Goal: Task Accomplishment & Management: Use online tool/utility

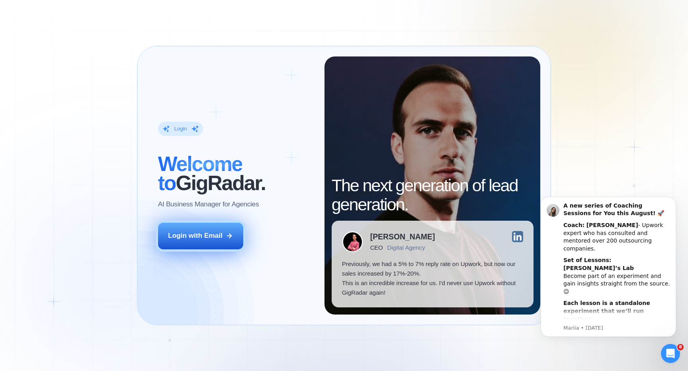
click at [197, 242] on button "Login with Email" at bounding box center [200, 236] width 85 height 27
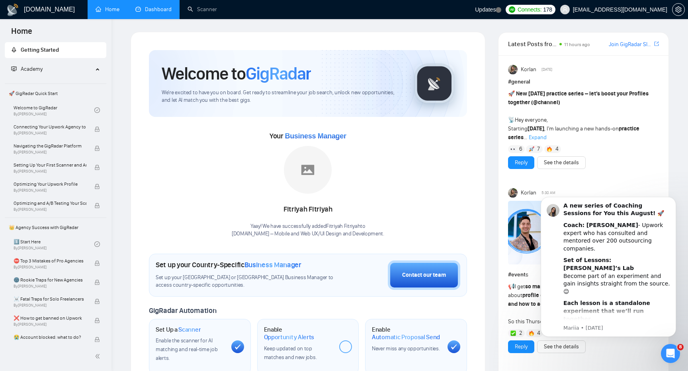
click at [158, 12] on link "Dashboard" at bounding box center [153, 9] width 36 height 7
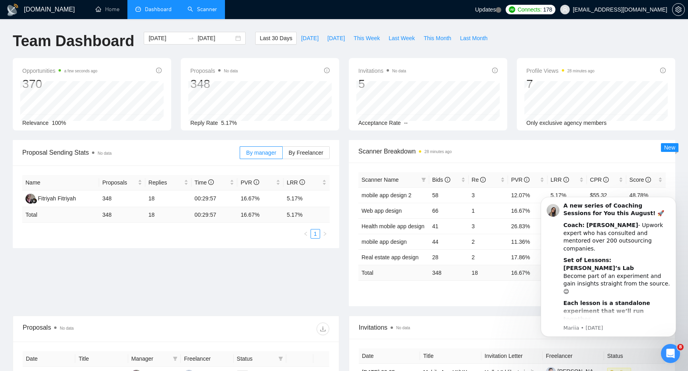
click at [192, 13] on link "Scanner" at bounding box center [201, 9] width 29 height 7
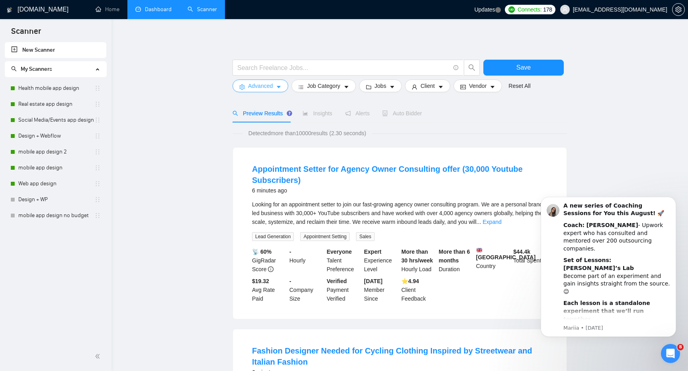
click at [254, 89] on span "Advanced" at bounding box center [260, 86] width 25 height 9
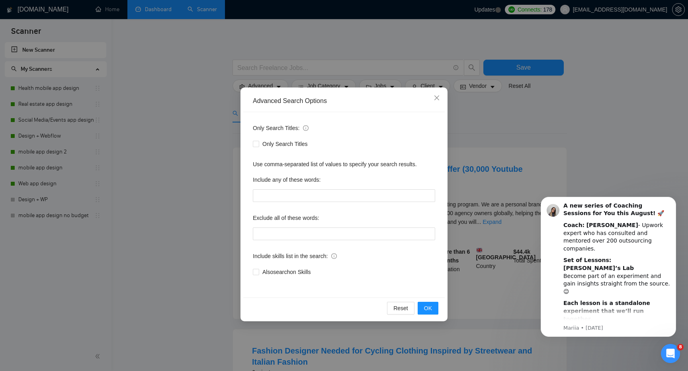
click at [187, 119] on div "Advanced Search Options Only Search Titles: Only Search Titles Use comma-separa…" at bounding box center [344, 185] width 688 height 371
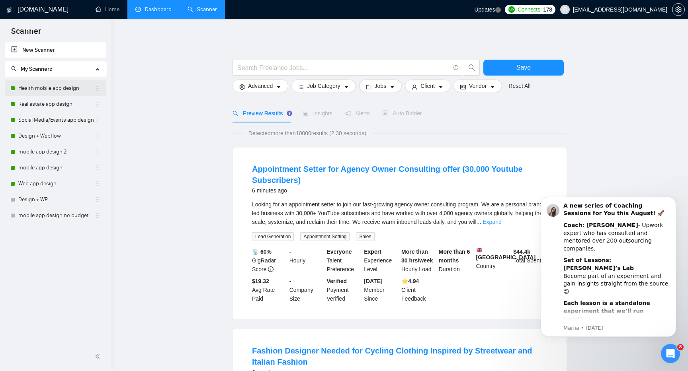
click at [39, 92] on link "Health mobile app design" at bounding box center [56, 88] width 76 height 16
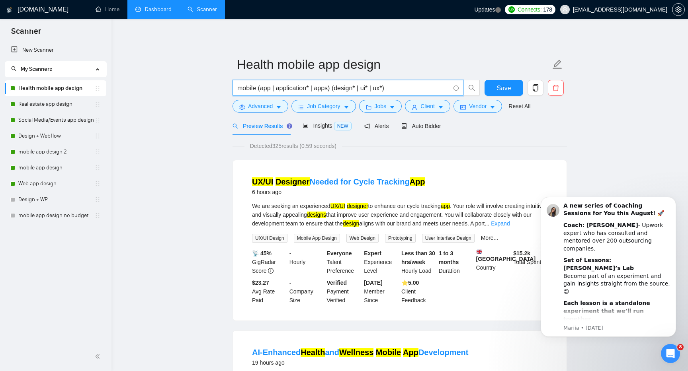
drag, startPoint x: 404, startPoint y: 88, endPoint x: 224, endPoint y: 88, distance: 180.3
click at [387, 92] on input "mobile (app | application* | apps) (design* | ui* | ux*)" at bounding box center [343, 88] width 213 height 10
click at [397, 89] on input "mobile (app | application* | apps) (design* | ui* | ux*)" at bounding box center [343, 88] width 213 height 10
click at [440, 130] on div "Auto Bidder" at bounding box center [420, 126] width 39 height 9
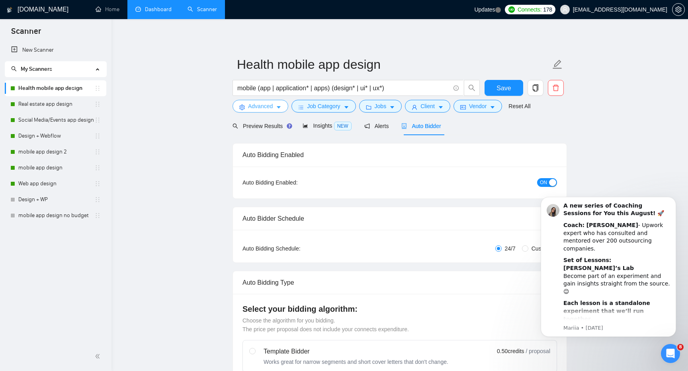
click at [260, 107] on span "Advanced" at bounding box center [260, 106] width 25 height 9
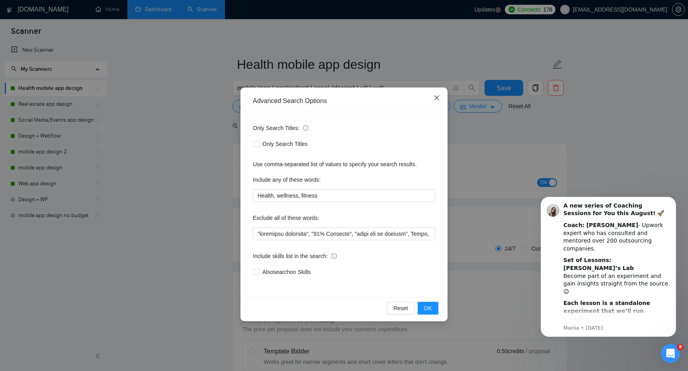
click at [437, 96] on icon "close" at bounding box center [436, 98] width 6 height 6
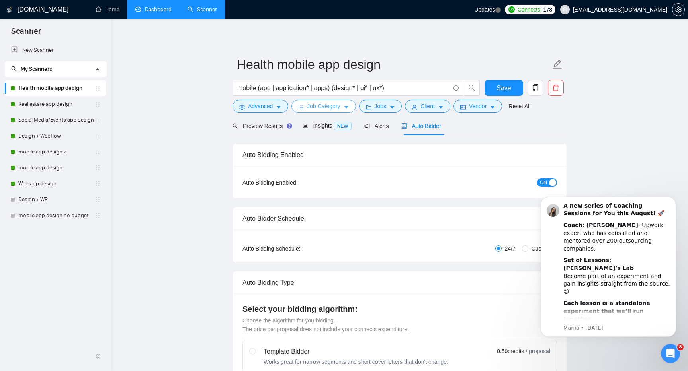
click at [325, 105] on span "Job Category" at bounding box center [323, 106] width 33 height 9
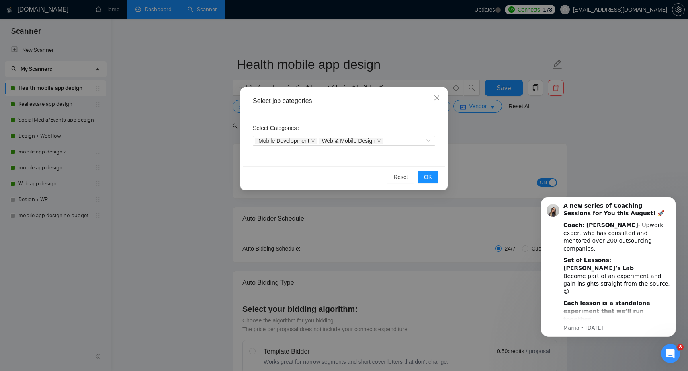
click at [499, 149] on div "Select job categories Select Categories Mobile Development Web & Mobile Design …" at bounding box center [344, 185] width 688 height 371
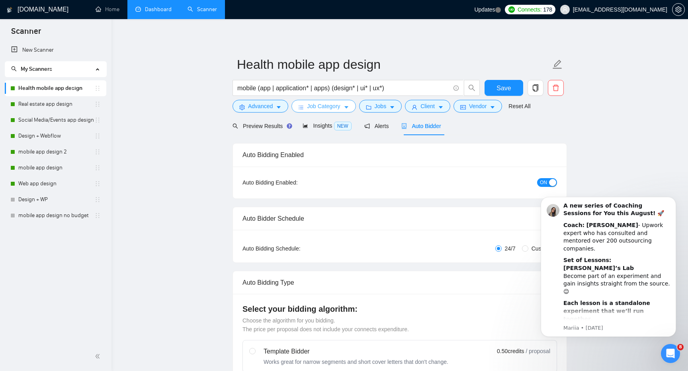
click at [340, 105] on span "Job Category" at bounding box center [323, 106] width 33 height 9
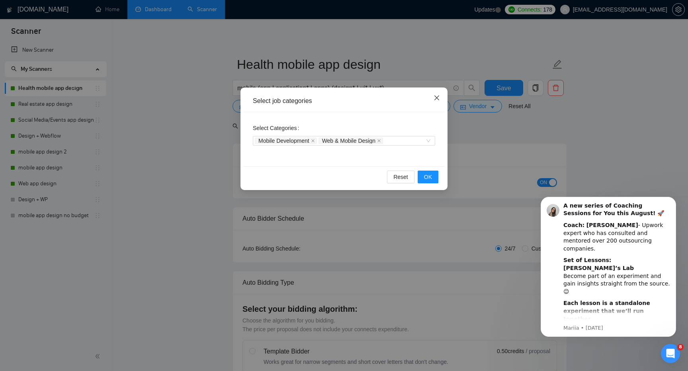
click at [436, 101] on icon "close" at bounding box center [436, 98] width 6 height 6
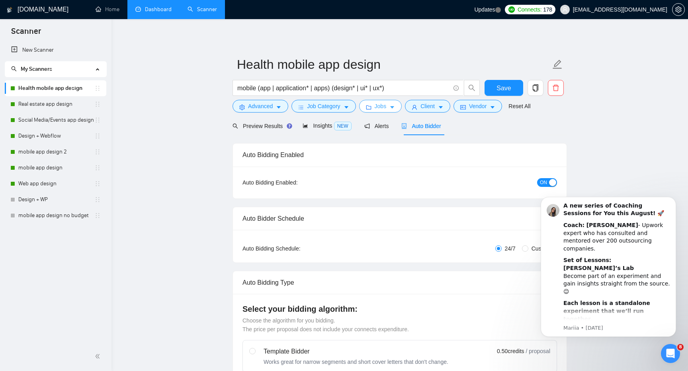
click at [383, 106] on span "Jobs" at bounding box center [381, 106] width 12 height 9
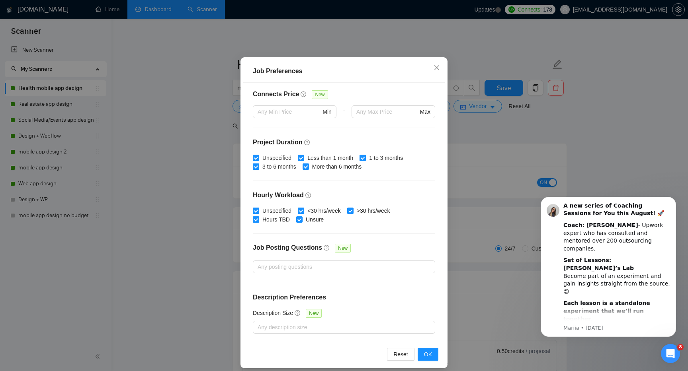
scroll to position [43, 0]
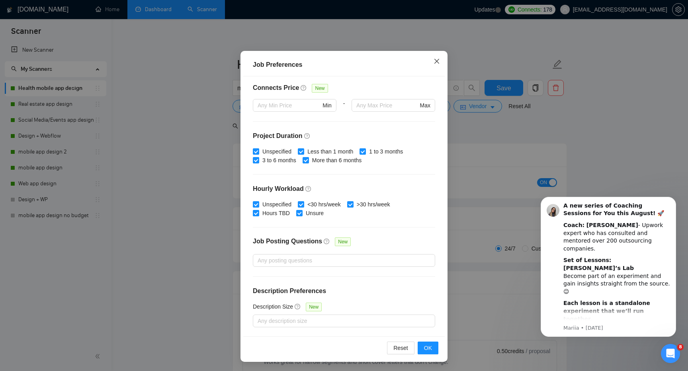
click at [436, 62] on icon "close" at bounding box center [436, 61] width 5 height 5
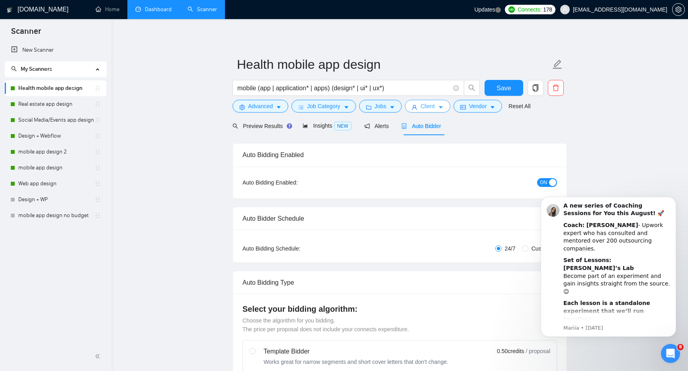
click at [435, 103] on span "Client" at bounding box center [427, 106] width 14 height 9
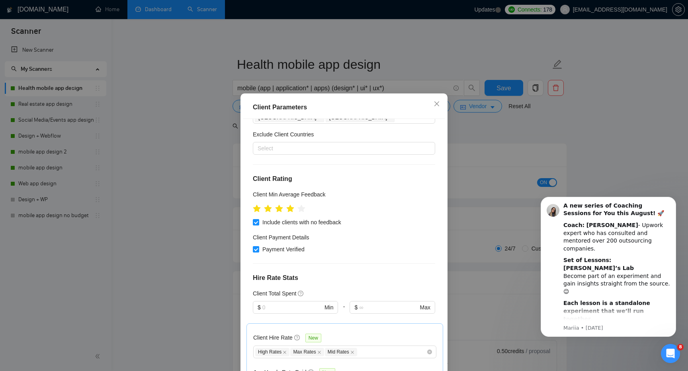
scroll to position [83, 0]
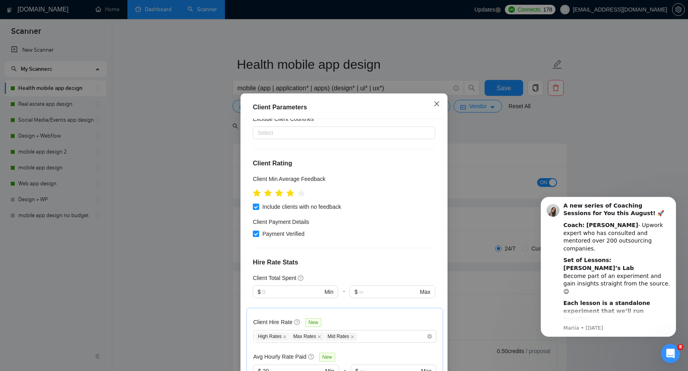
click at [439, 109] on span "Close" at bounding box center [436, 104] width 21 height 21
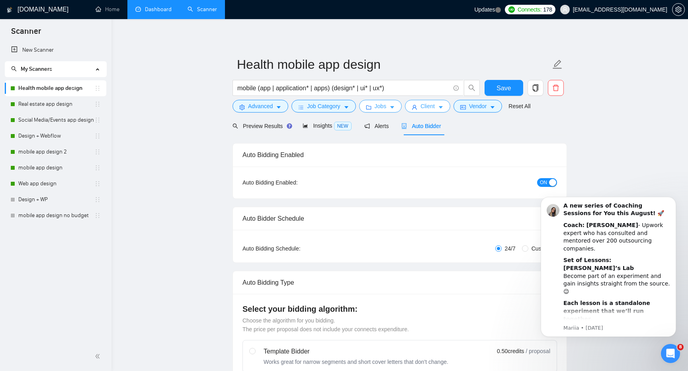
click at [384, 107] on span "Jobs" at bounding box center [381, 106] width 12 height 9
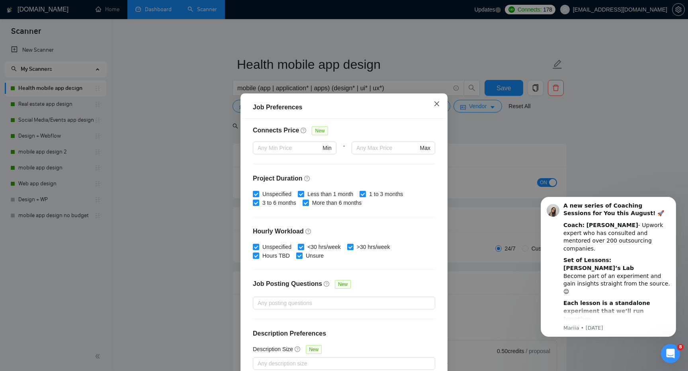
click at [436, 105] on icon "close" at bounding box center [436, 104] width 5 height 5
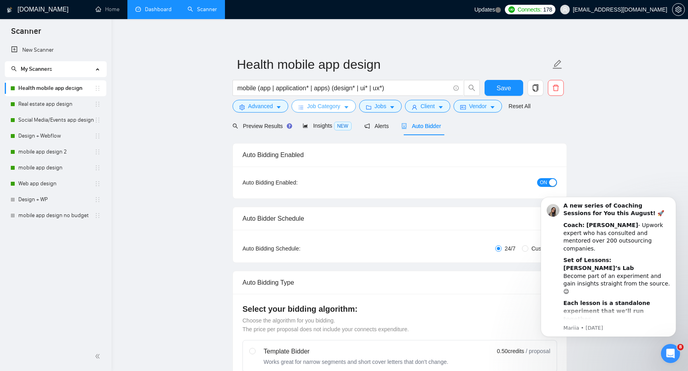
click at [322, 109] on span "Job Category" at bounding box center [323, 106] width 33 height 9
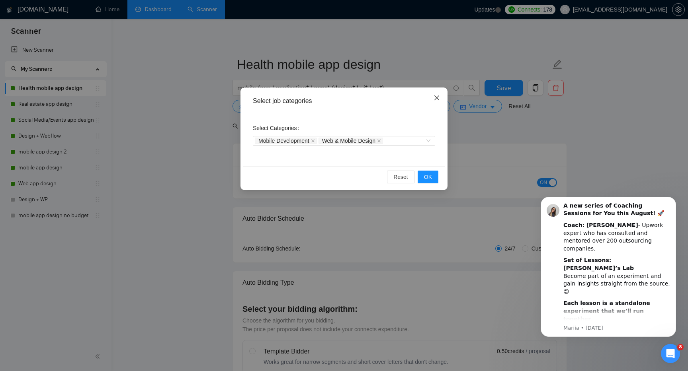
click at [437, 100] on icon "close" at bounding box center [436, 98] width 6 height 6
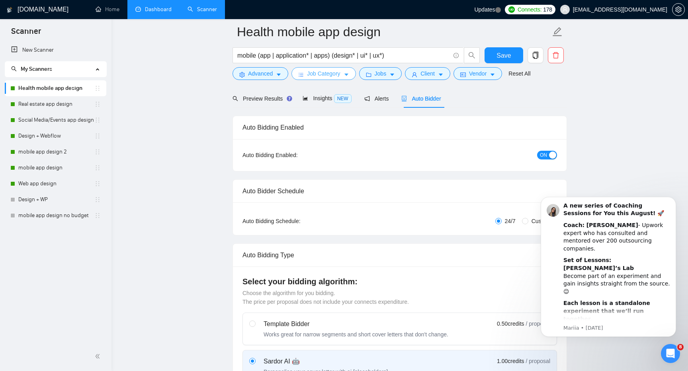
scroll to position [53, 0]
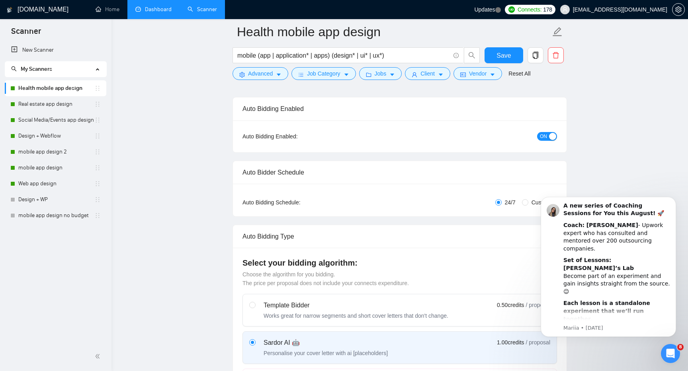
click at [417, 83] on form "Health mobile app design mobile (app | application* | apps) (design* | ui* | ux…" at bounding box center [399, 51] width 334 height 65
click at [426, 79] on button "Client" at bounding box center [427, 73] width 45 height 13
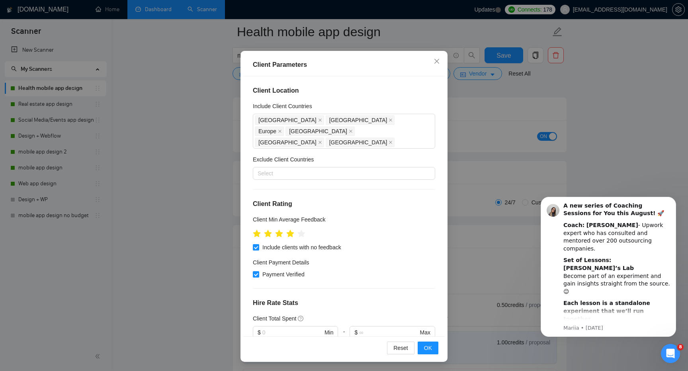
scroll to position [0, 0]
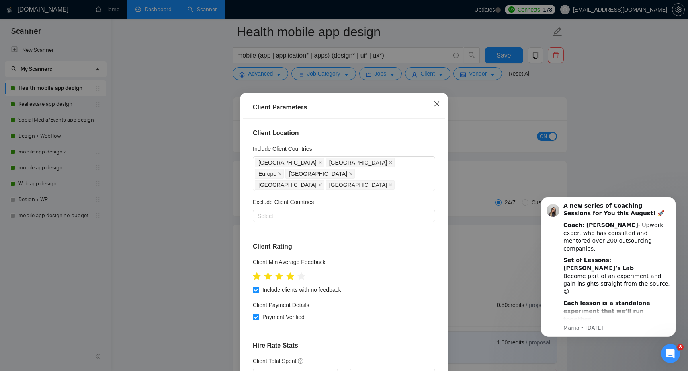
click at [435, 103] on icon "close" at bounding box center [436, 104] width 6 height 6
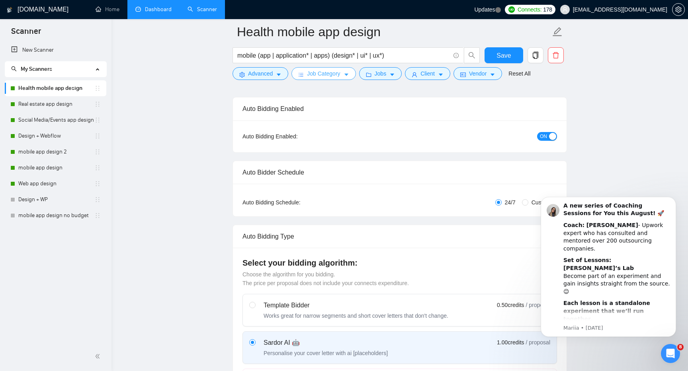
click at [340, 72] on span "Job Category" at bounding box center [323, 73] width 33 height 9
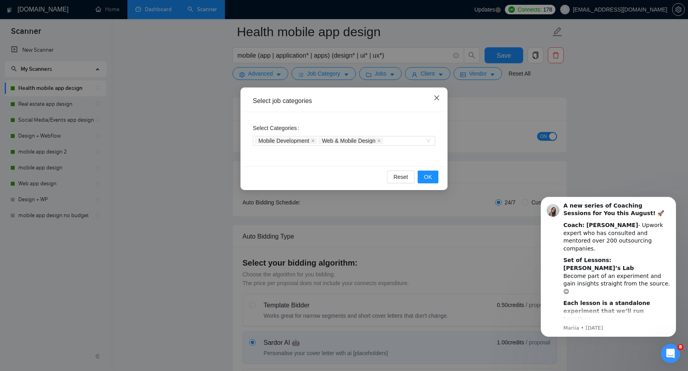
click at [436, 97] on icon "close" at bounding box center [436, 98] width 6 height 6
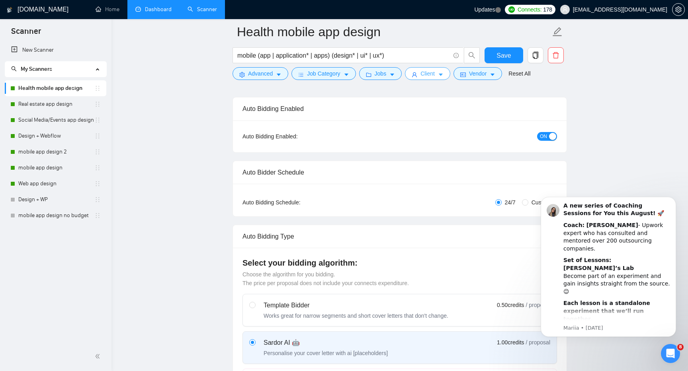
click at [433, 73] on span "Client" at bounding box center [427, 73] width 14 height 9
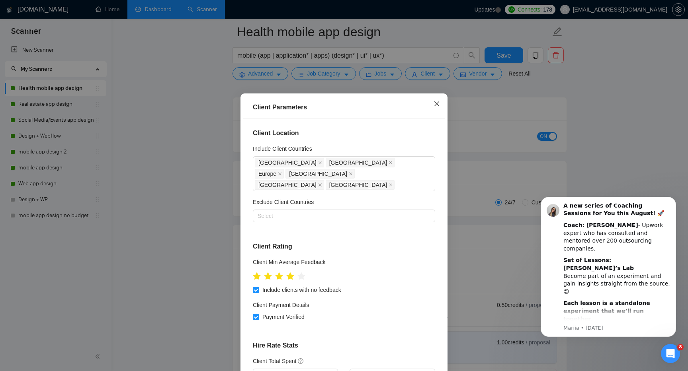
click at [436, 102] on icon "close" at bounding box center [436, 104] width 6 height 6
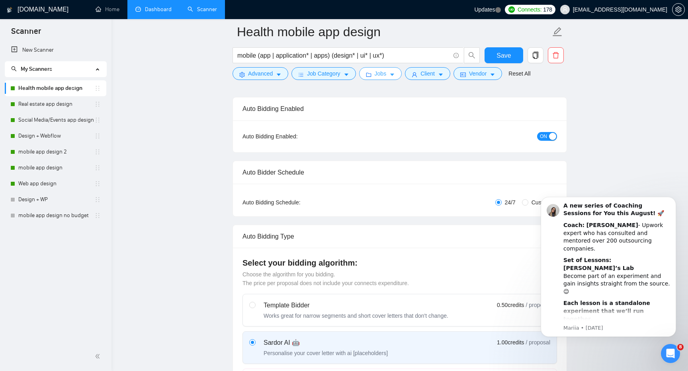
click at [385, 74] on span "Jobs" at bounding box center [381, 73] width 12 height 9
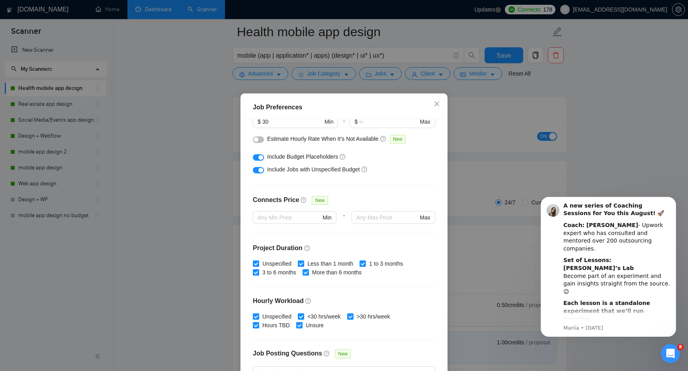
scroll to position [119, 0]
click at [440, 103] on span "Close" at bounding box center [436, 104] width 21 height 21
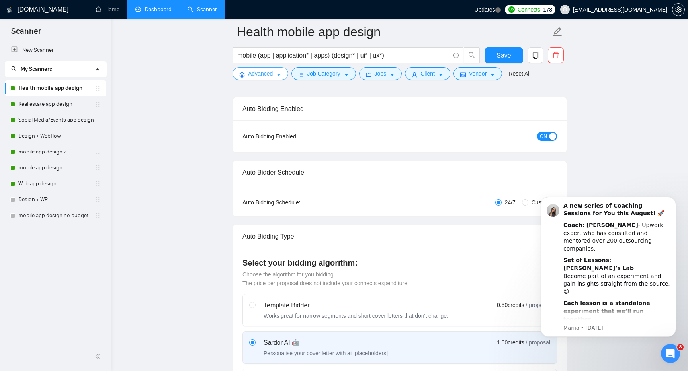
click at [267, 74] on span "Advanced" at bounding box center [260, 73] width 25 height 9
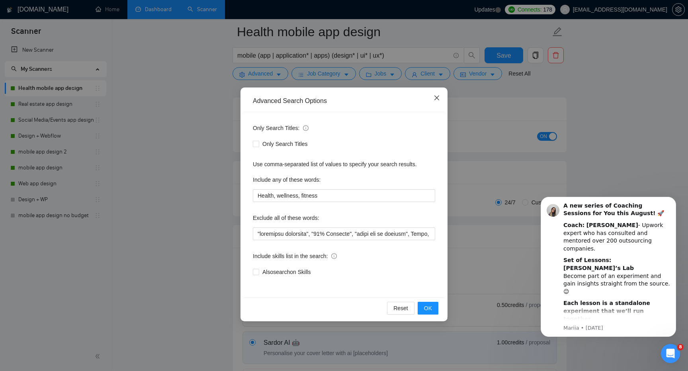
click at [438, 100] on icon "close" at bounding box center [436, 98] width 6 height 6
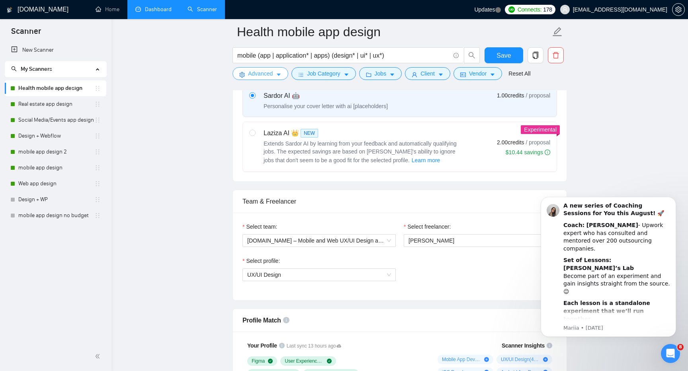
scroll to position [258, 0]
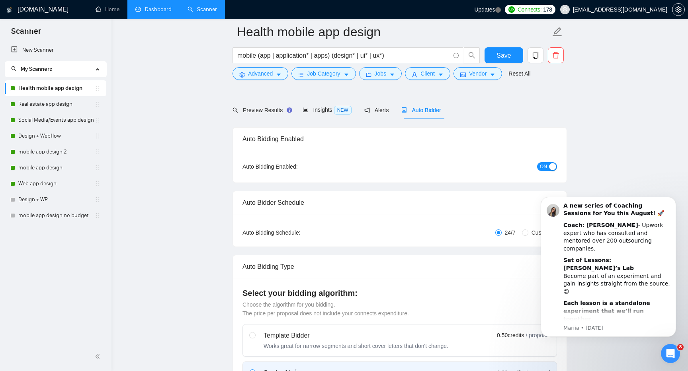
scroll to position [0, 0]
